Goal: Task Accomplishment & Management: Manage account settings

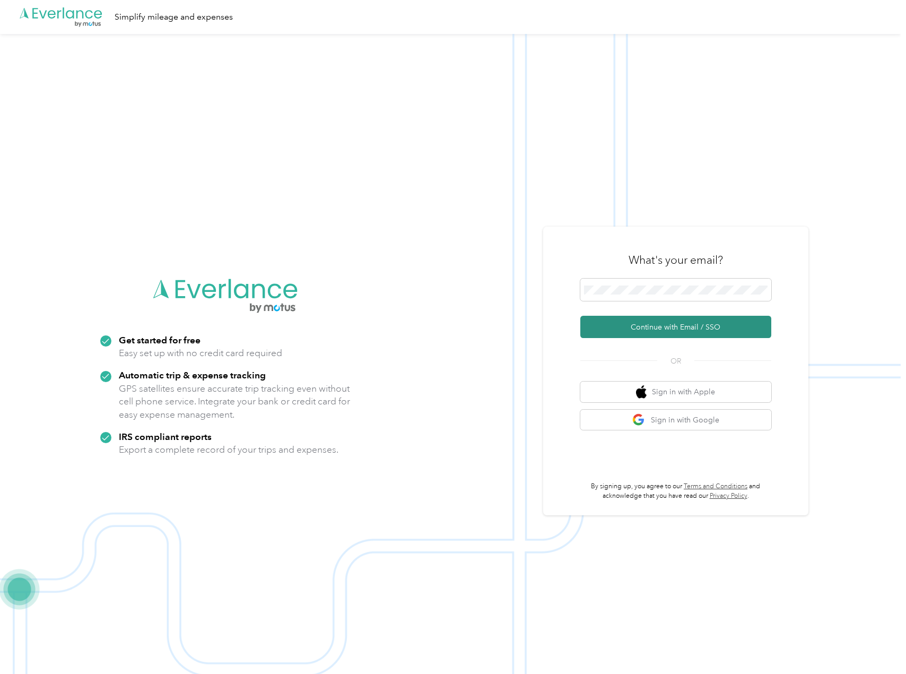
click at [654, 322] on button "Continue with Email / SSO" at bounding box center [675, 327] width 191 height 22
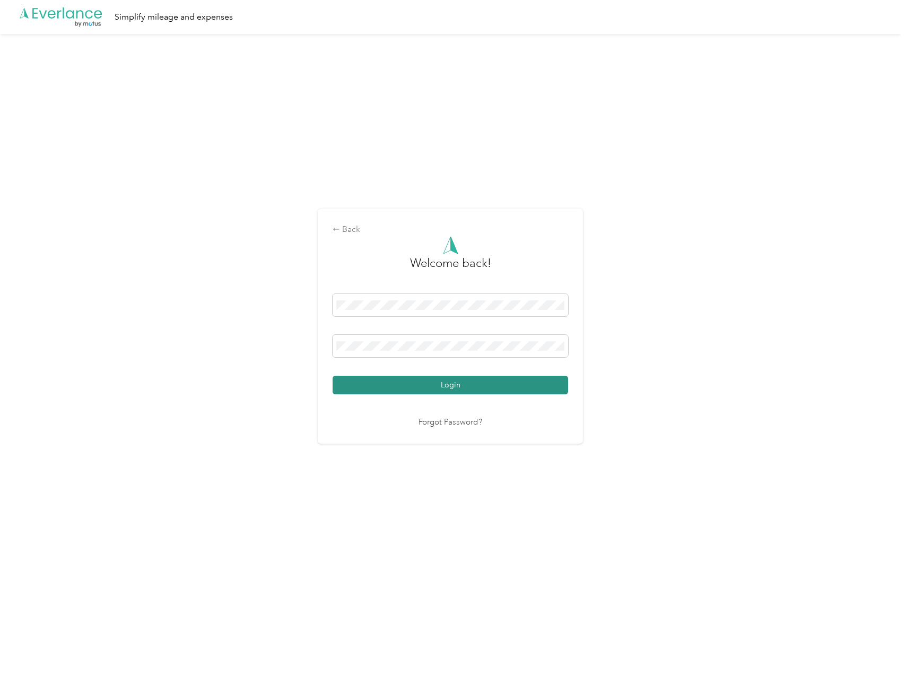
click at [418, 384] on button "Login" at bounding box center [451, 385] width 236 height 19
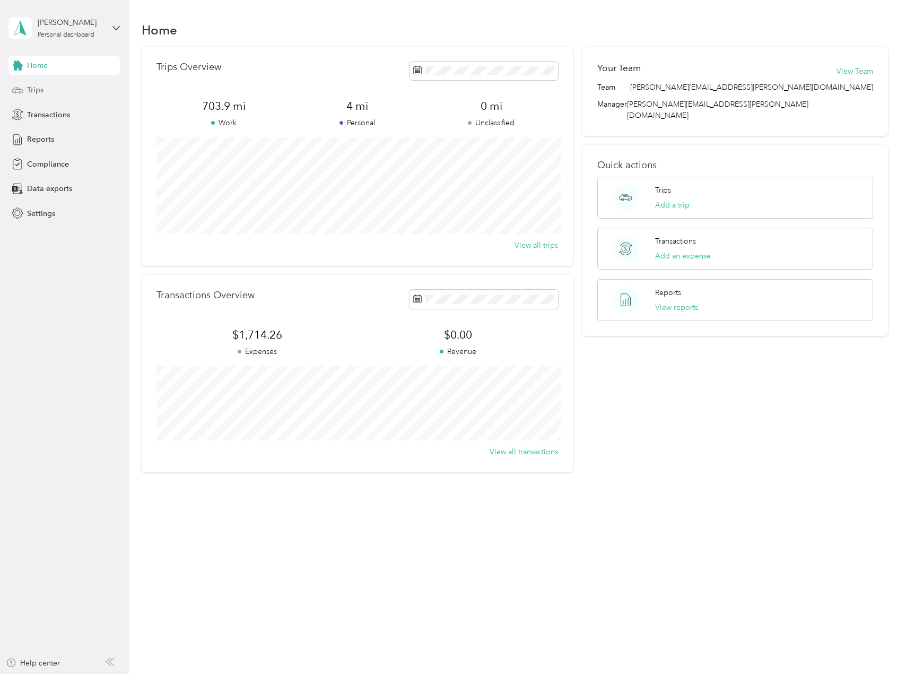
click at [40, 90] on span "Trips" at bounding box center [35, 89] width 16 height 11
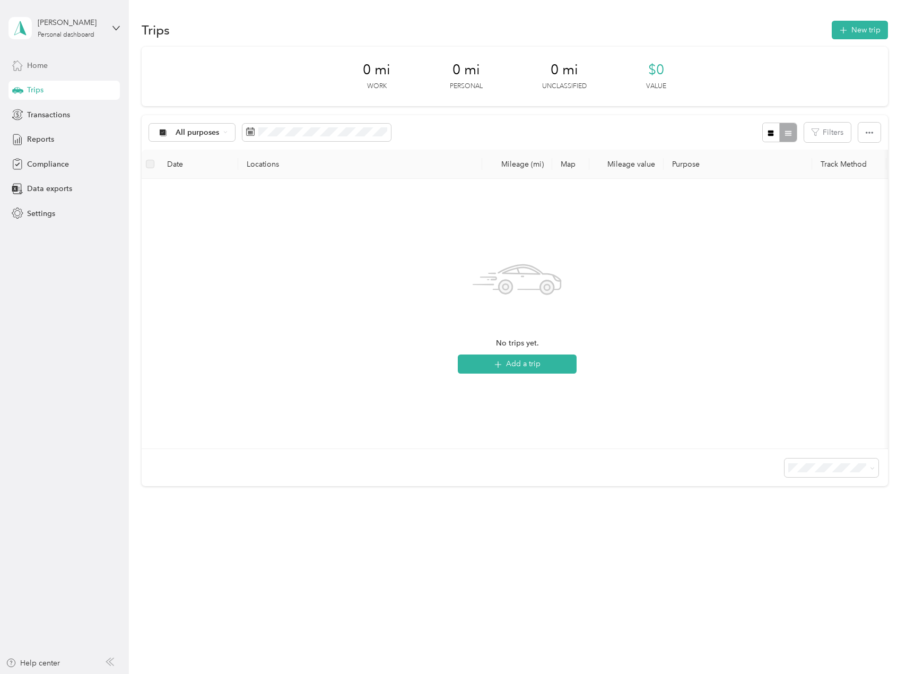
click at [37, 66] on span "Home" at bounding box center [37, 65] width 21 height 11
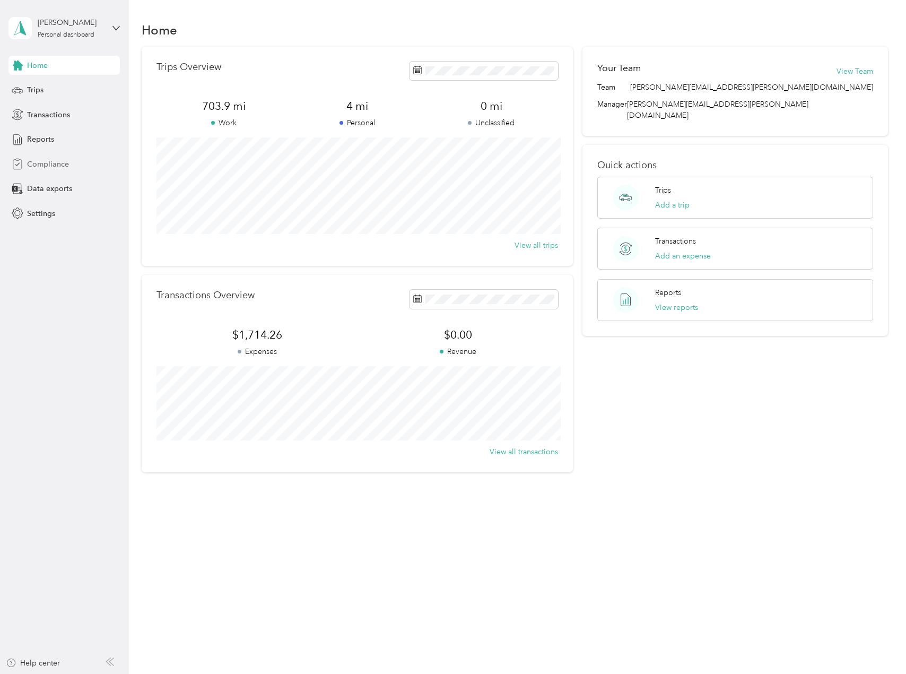
click at [42, 166] on span "Compliance" at bounding box center [48, 164] width 42 height 11
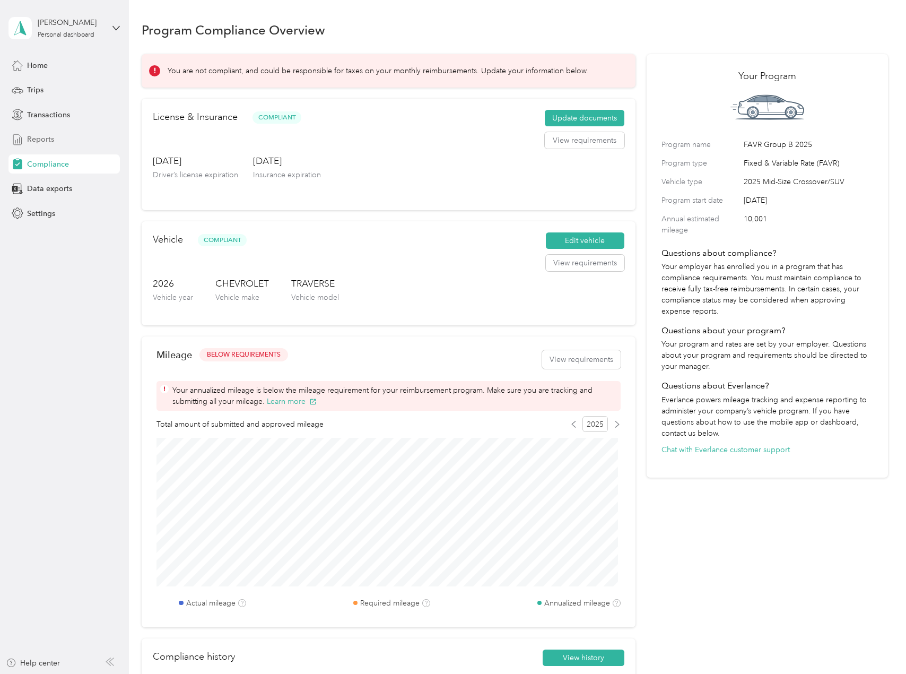
click at [49, 141] on span "Reports" at bounding box center [40, 139] width 27 height 11
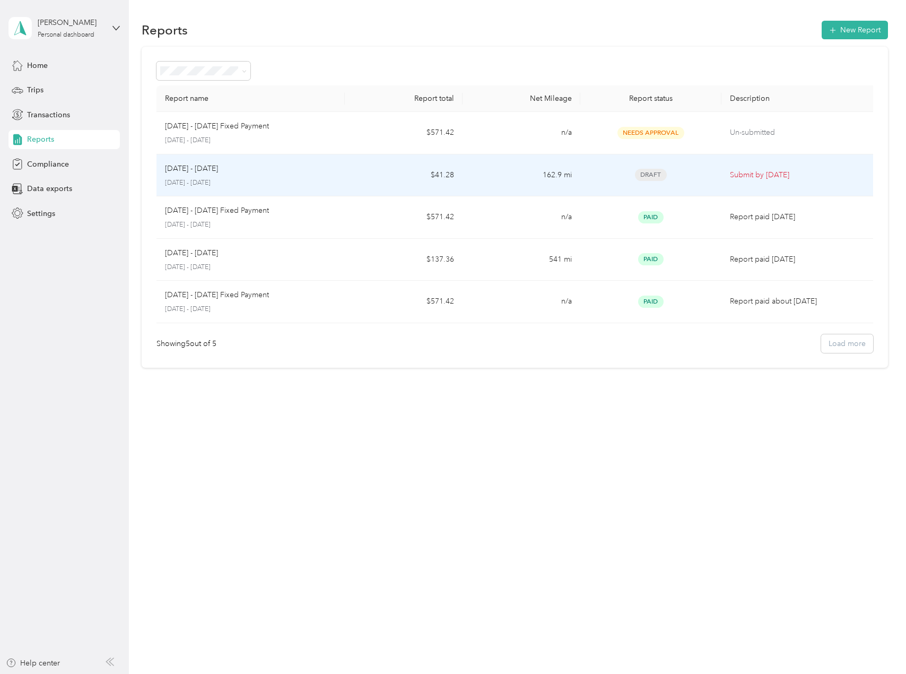
click at [772, 178] on p "Submit by [DATE]" at bounding box center [800, 175] width 140 height 12
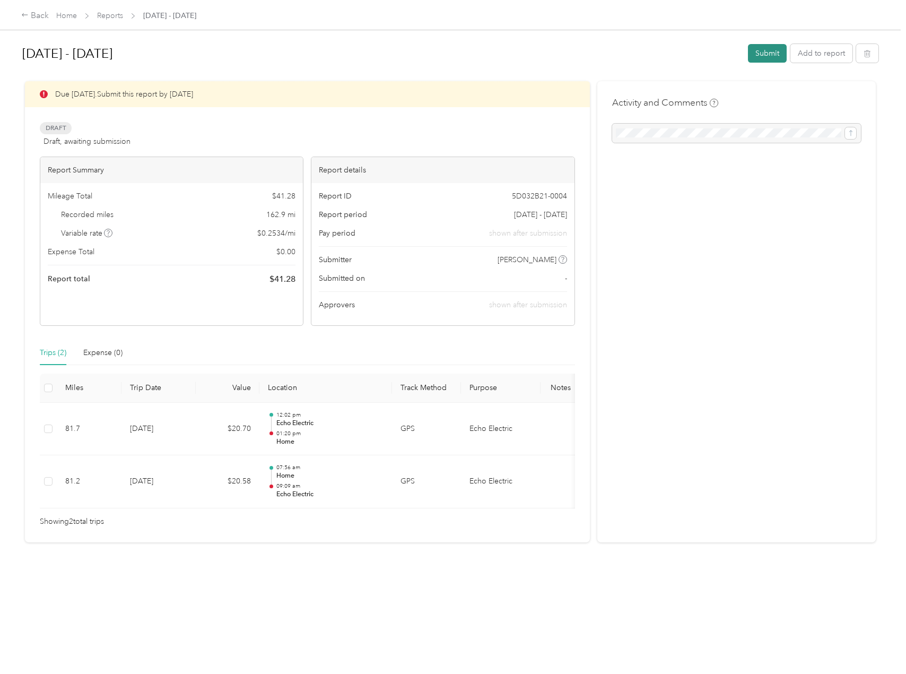
click at [757, 55] on button "Submit" at bounding box center [767, 53] width 39 height 19
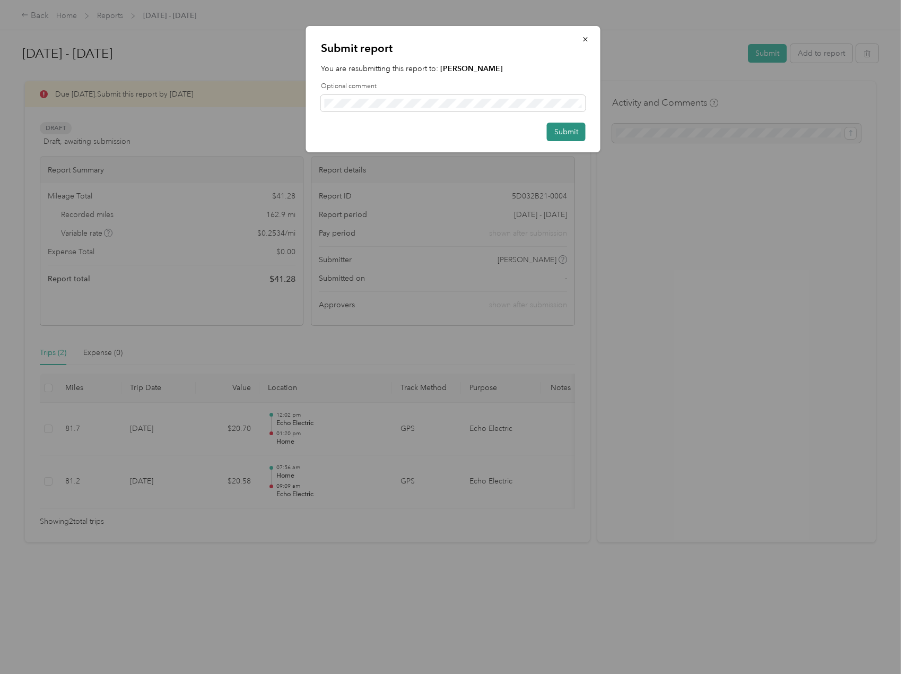
click at [558, 131] on button "Submit" at bounding box center [566, 132] width 39 height 19
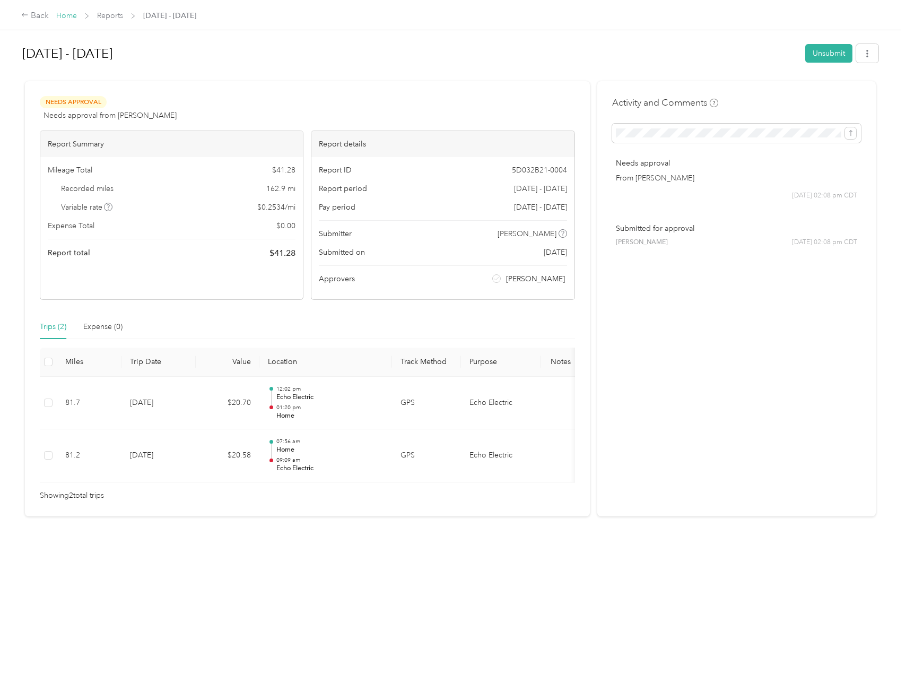
click at [58, 14] on link "Home" at bounding box center [66, 15] width 21 height 9
